Goal: Task Accomplishment & Management: Manage account settings

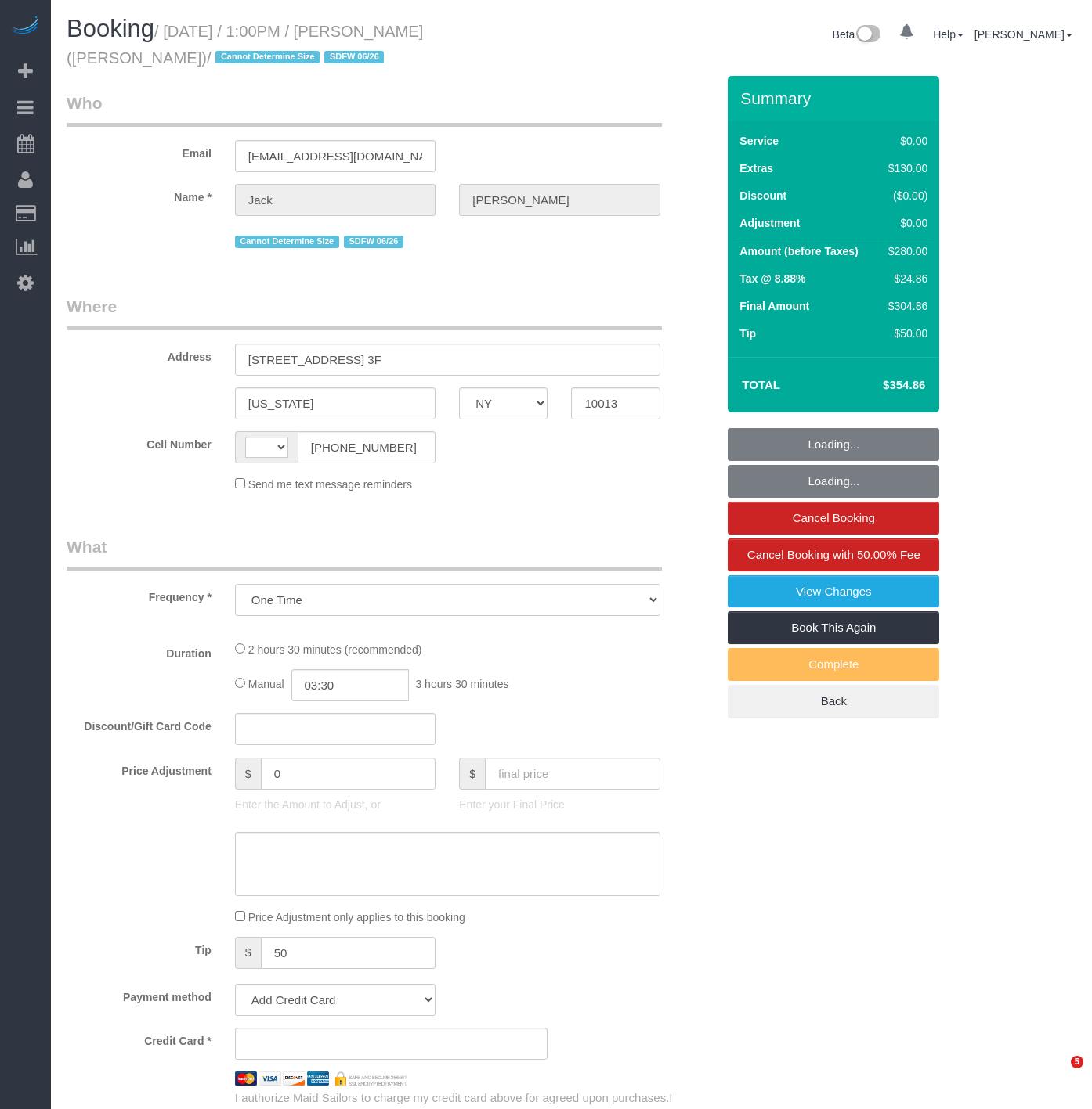
select select "NY"
select select "string:stripe-pm_1SEqYG4VGloSiKo7zzTf7vIq"
select select "number:61"
select select "number:75"
select select "number:15"
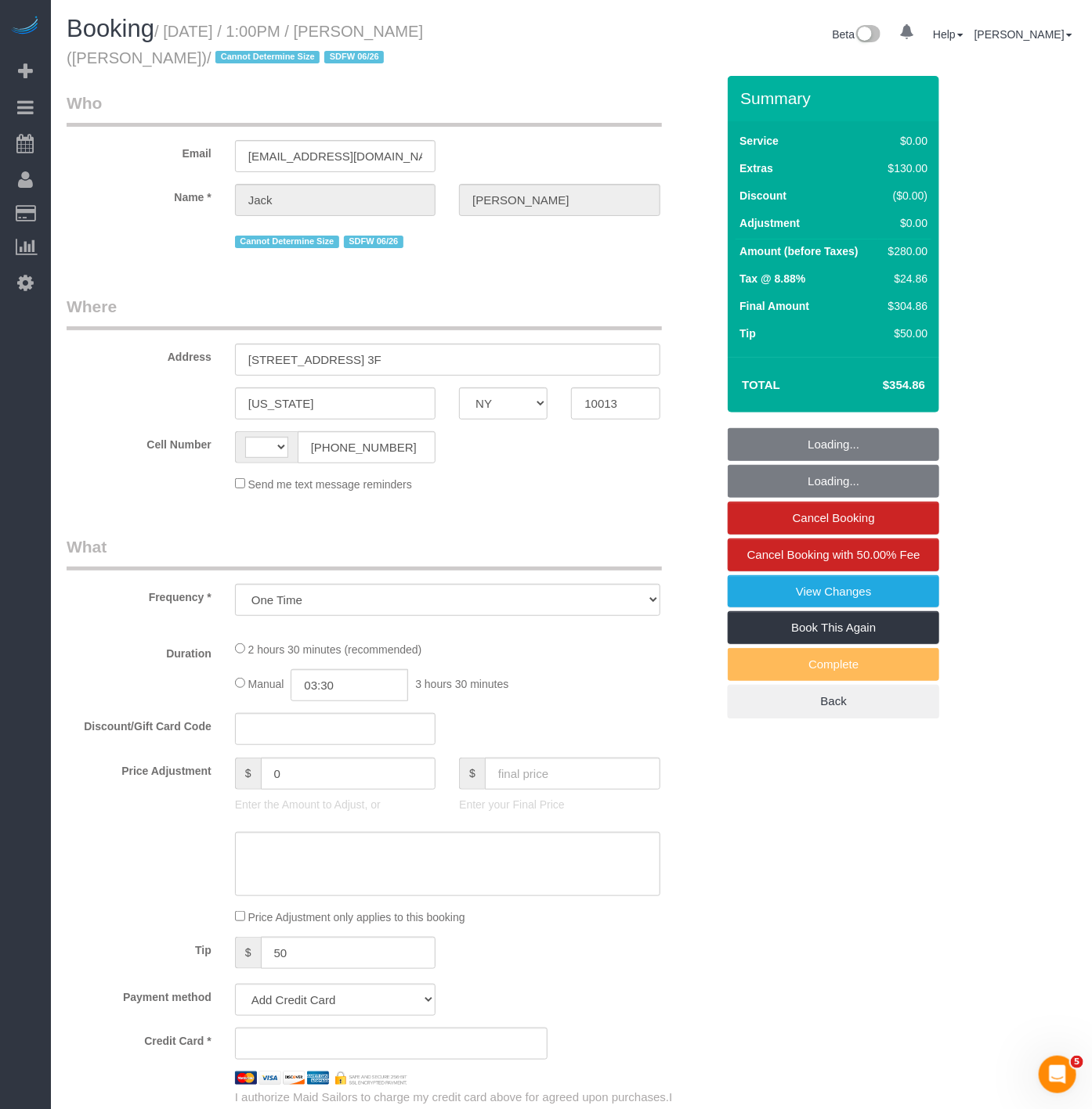
select select "number:7"
select select "string:US"
select select "spot1"
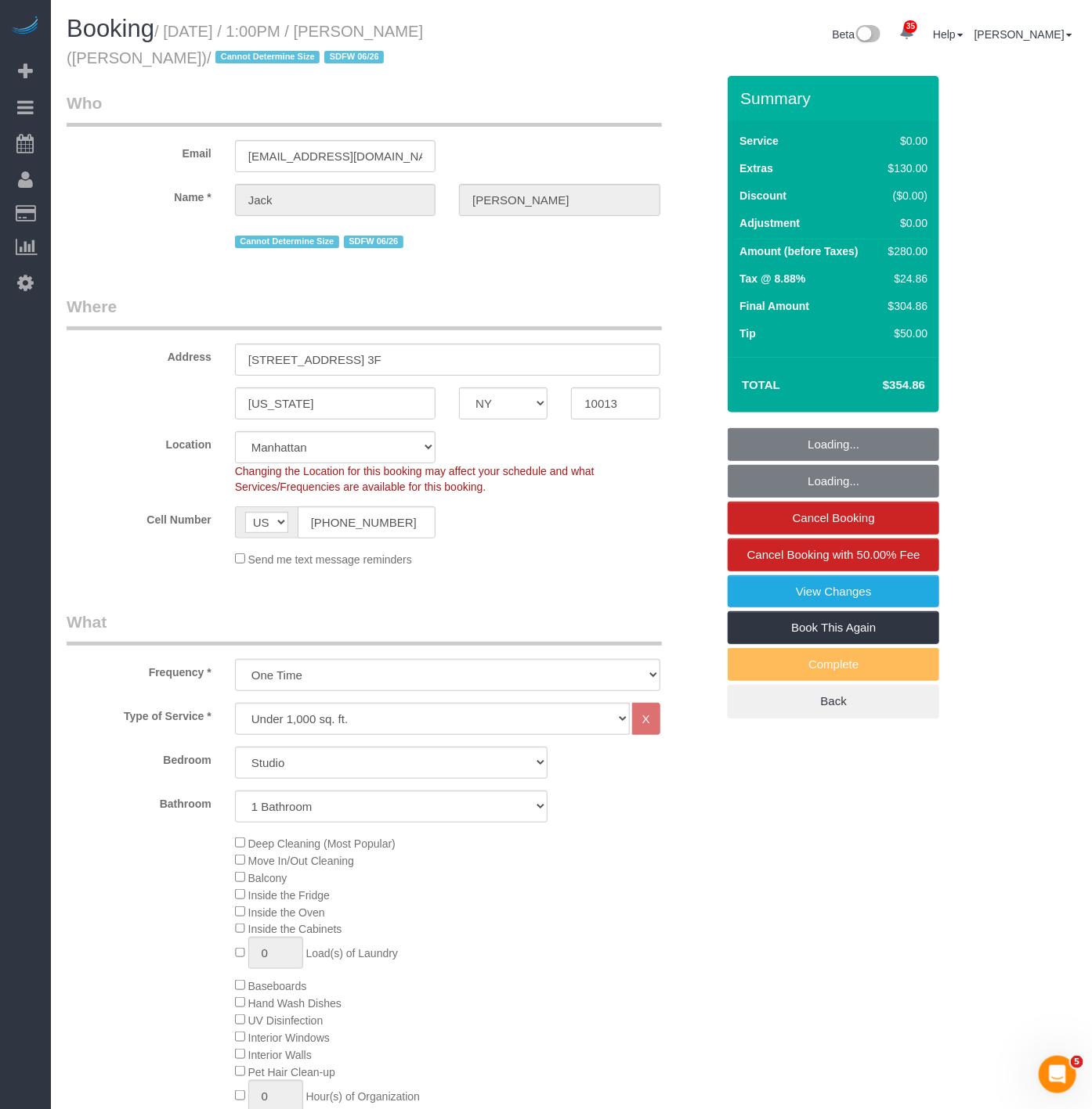
select select "object:1457"
